Goal: Task Accomplishment & Management: Use online tool/utility

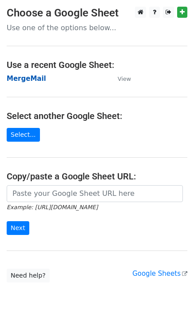
click at [28, 82] on strong "MergeMail" at bounding box center [27, 79] width 40 height 8
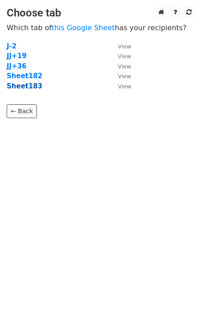
click at [21, 88] on strong "Sheet183" at bounding box center [25, 86] width 36 height 8
click at [24, 88] on strong "Sheet183" at bounding box center [25, 86] width 36 height 8
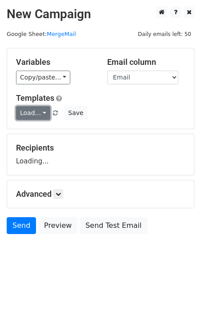
click at [32, 116] on link "Load..." at bounding box center [33, 113] width 34 height 14
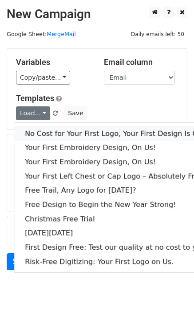
click at [41, 129] on link "No Cost for Your First Logo, Your First Design Is On Us!" at bounding box center [121, 133] width 214 height 14
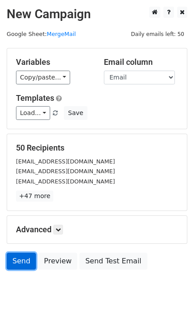
click at [20, 261] on link "Send" at bounding box center [21, 261] width 29 height 17
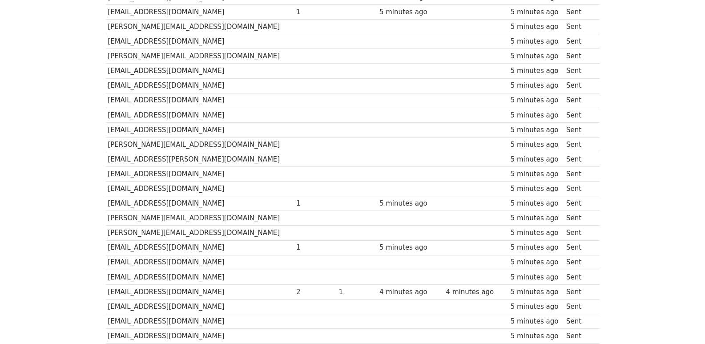
scroll to position [619, 0]
